Goal: Task Accomplishment & Management: Manage account settings

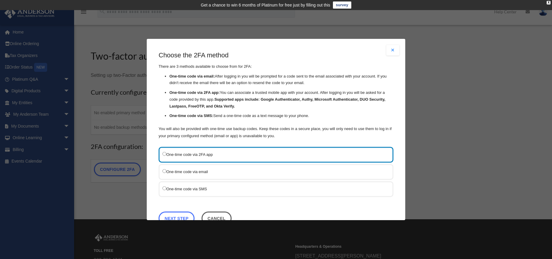
click at [169, 190] on label "One-time code via SMS" at bounding box center [272, 188] width 221 height 7
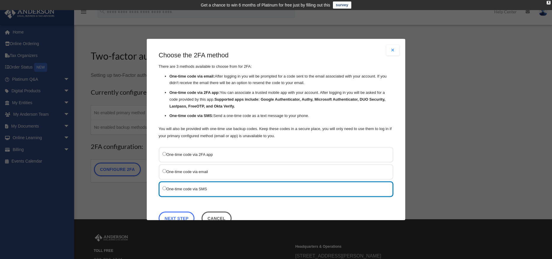
click at [181, 213] on link "Next Step" at bounding box center [177, 218] width 36 height 14
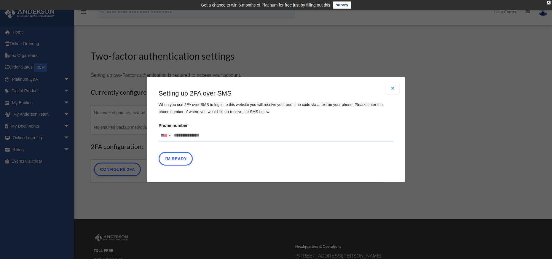
click at [196, 135] on input "Phone number [GEOGRAPHIC_DATA] +1 [GEOGRAPHIC_DATA] +44 [GEOGRAPHIC_DATA] (‫[GE…" at bounding box center [276, 136] width 235 height 12
type input "**********"
click at [181, 161] on button "I'm Ready" at bounding box center [176, 159] width 34 height 14
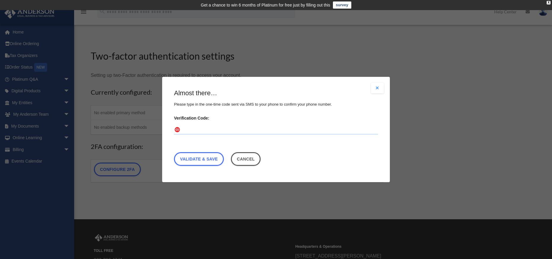
click at [227, 132] on input "Verification Code:" at bounding box center [276, 129] width 204 height 9
type input "******"
click at [211, 158] on link "Validate & Save" at bounding box center [199, 159] width 50 height 14
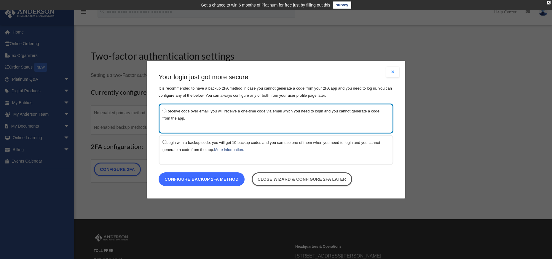
click at [221, 179] on link "Configure backup 2FA method" at bounding box center [202, 179] width 86 height 14
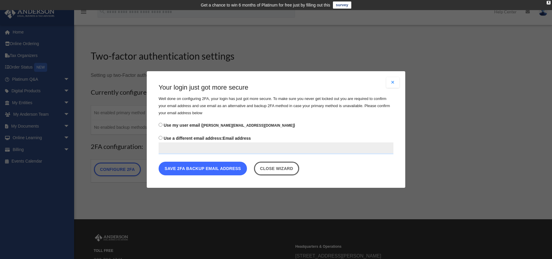
click at [220, 169] on button "Save 2FA backup email address" at bounding box center [203, 169] width 88 height 14
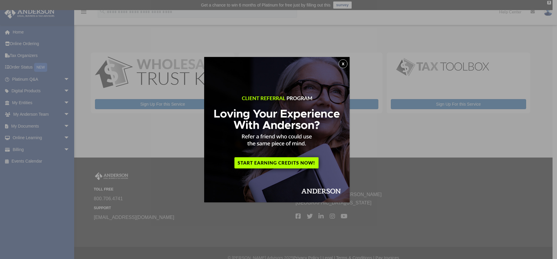
click at [346, 66] on button "x" at bounding box center [342, 63] width 9 height 9
